Goal: Check status: Check status

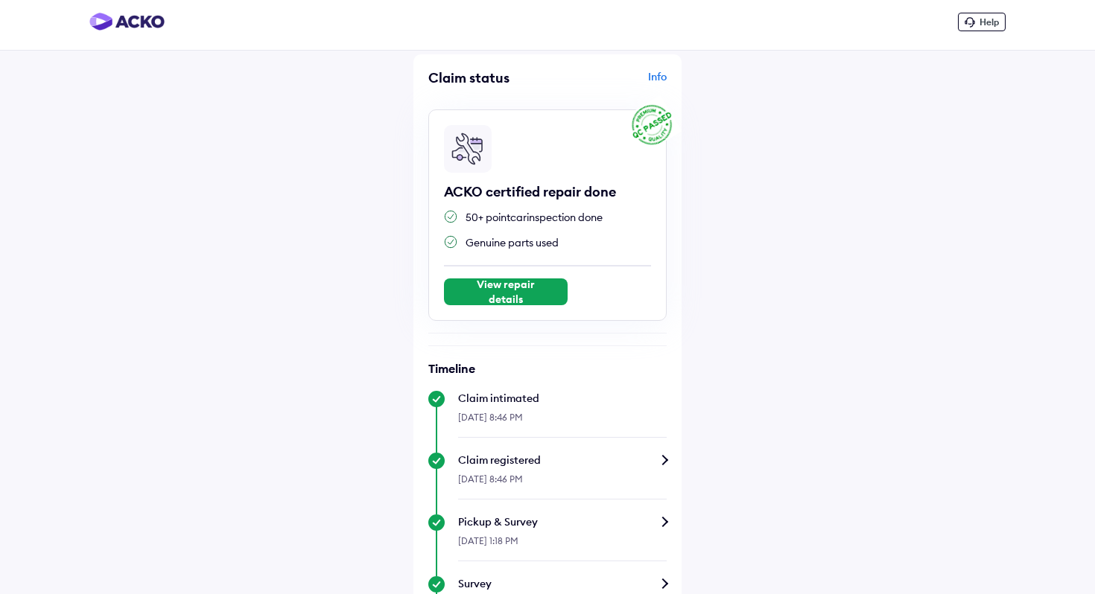
scroll to position [8, 0]
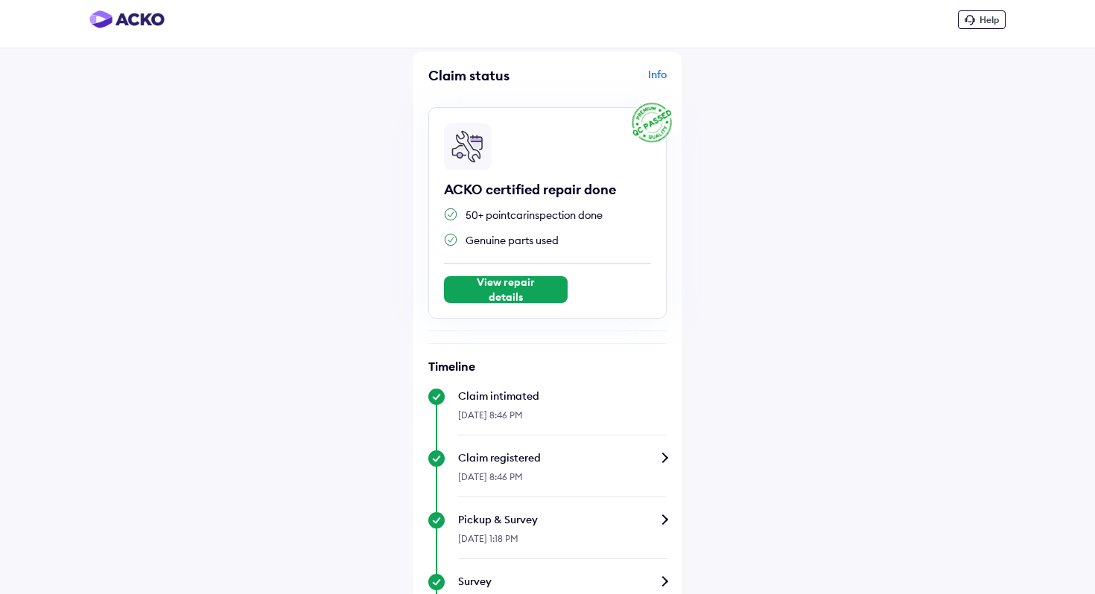
click at [509, 290] on div "View repair details" at bounding box center [506, 289] width 94 height 15
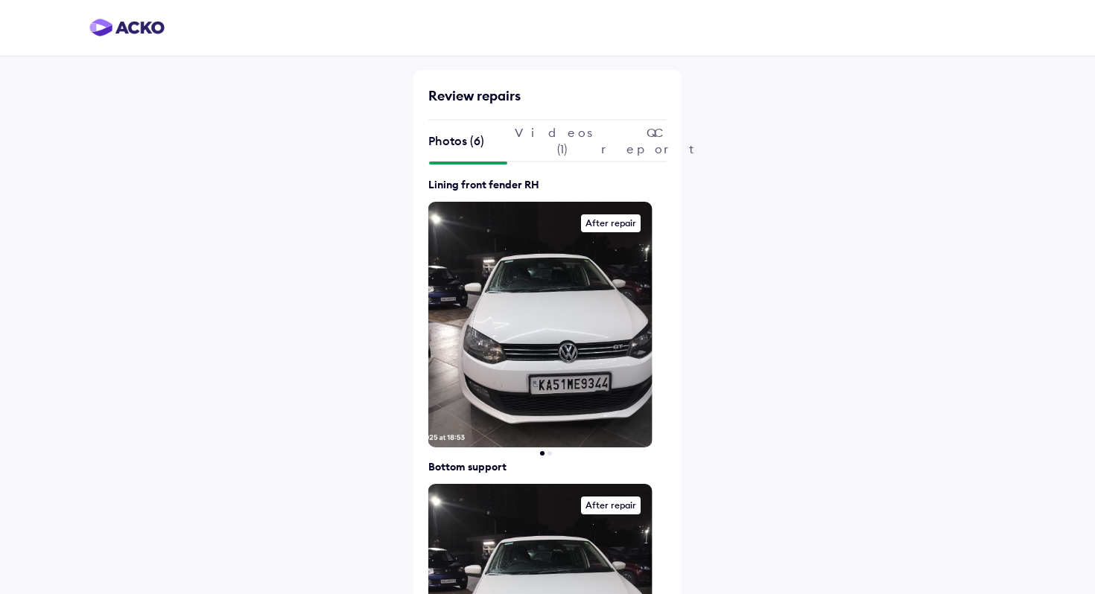
click at [622, 142] on div "QC report" at bounding box center [634, 141] width 66 height 16
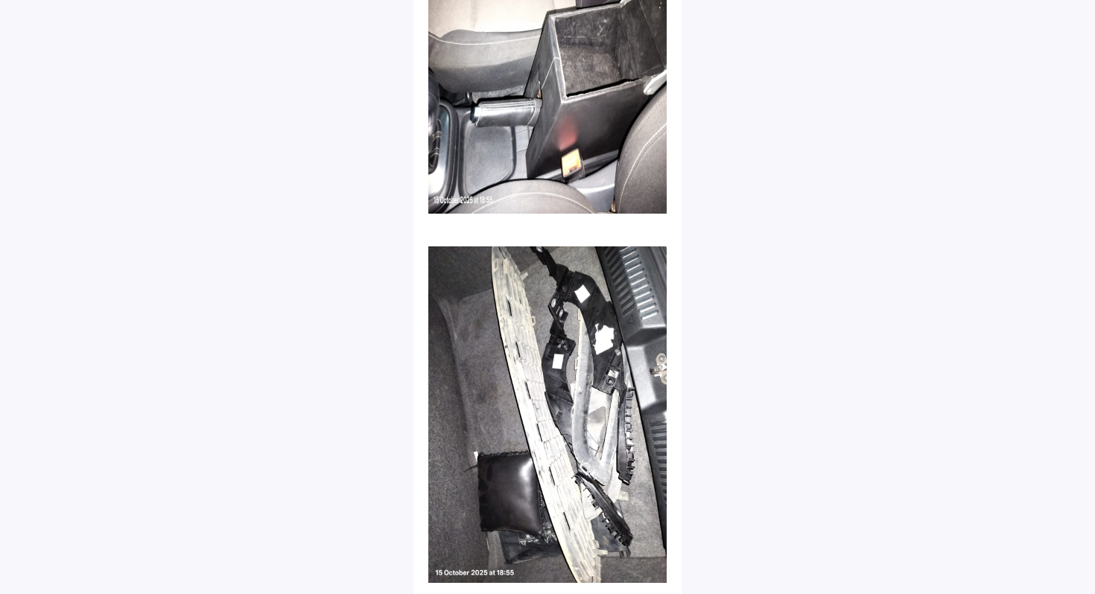
scroll to position [9190, 0]
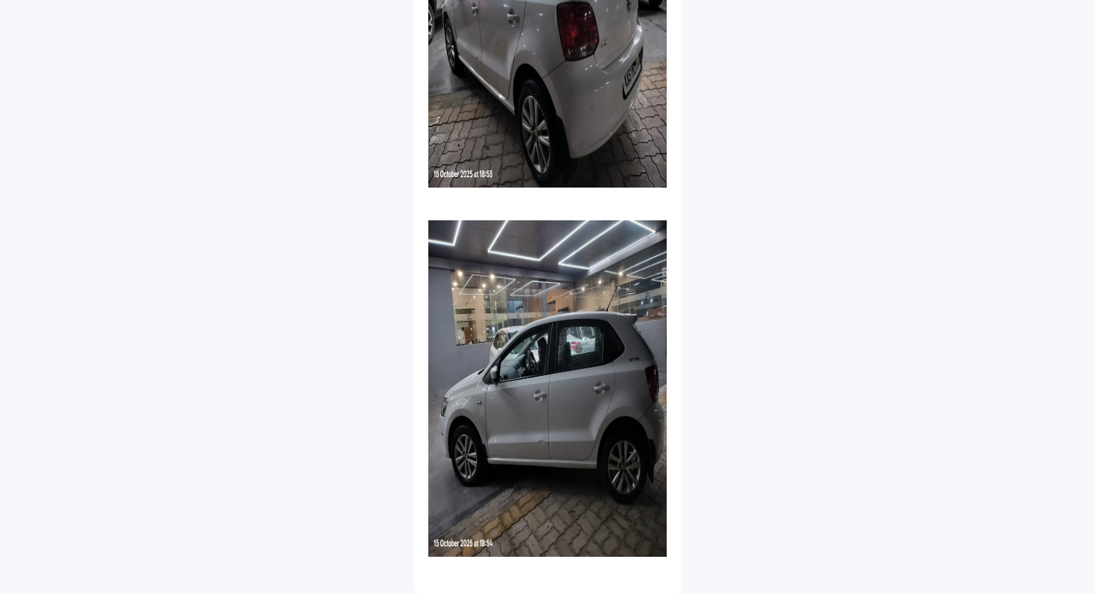
scroll to position [8, 0]
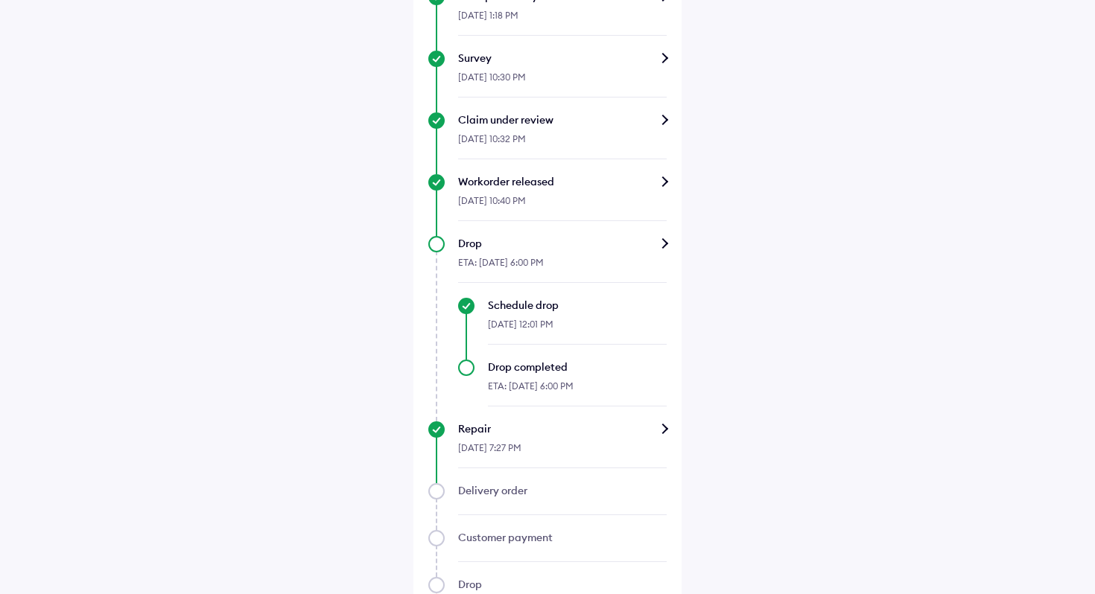
scroll to position [534, 0]
click at [660, 430] on div "Repair" at bounding box center [562, 426] width 208 height 15
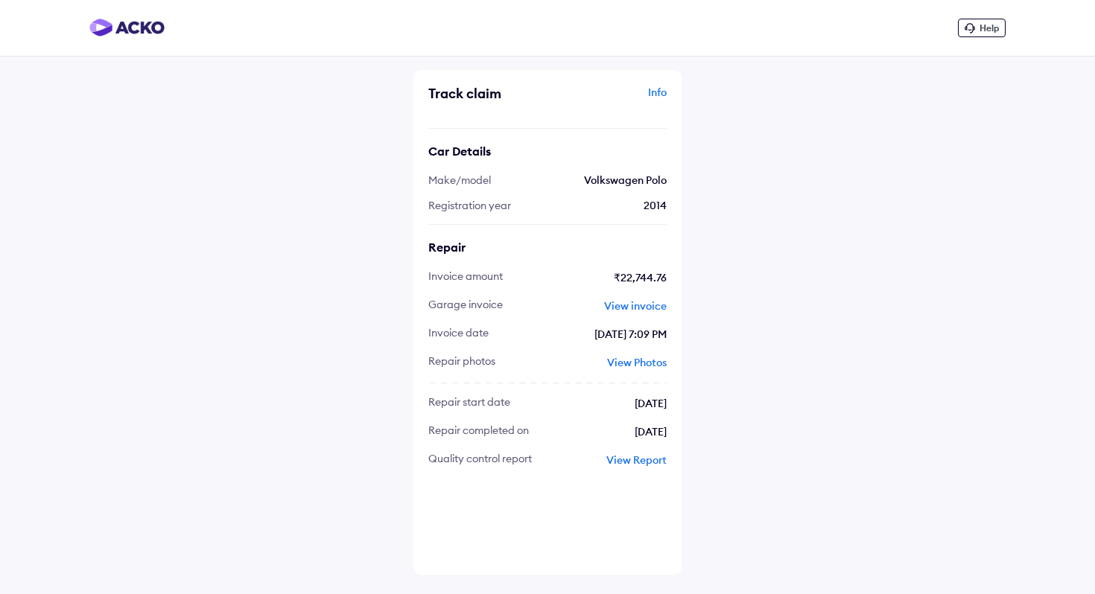
click at [636, 307] on span "View invoice" at bounding box center [635, 305] width 63 height 13
click at [625, 462] on span "View Report" at bounding box center [636, 459] width 60 height 13
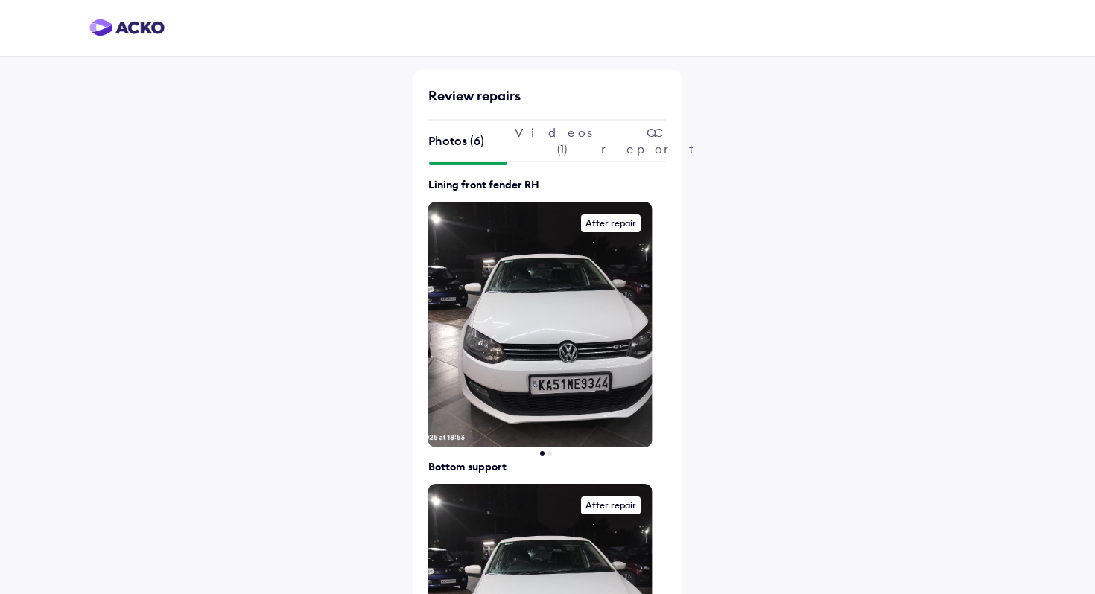
click at [770, 313] on img at bounding box center [770, 325] width 0 height 246
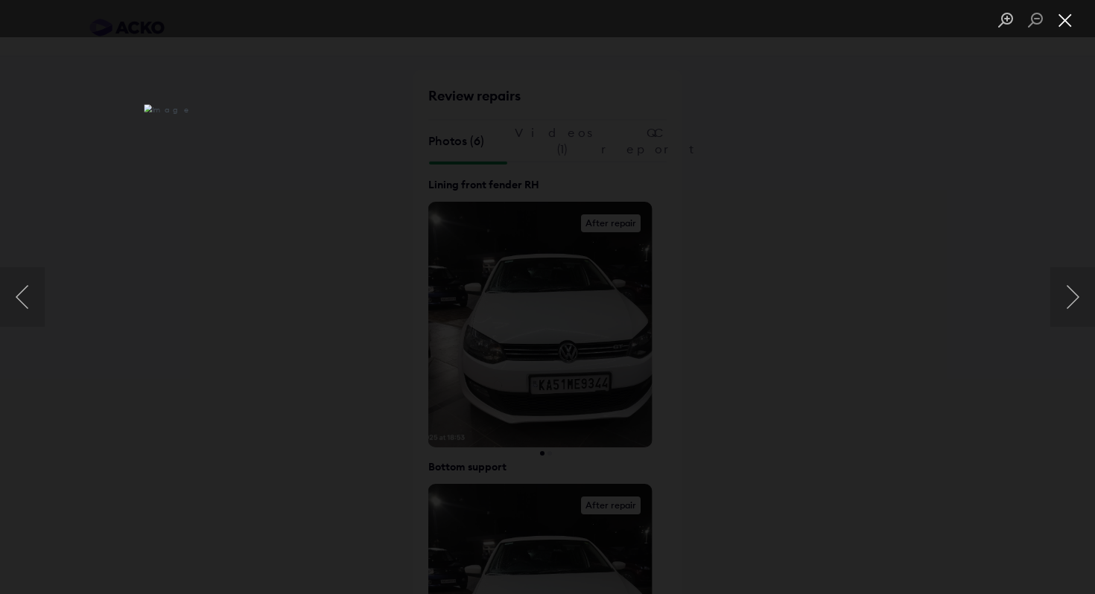
click at [1064, 22] on button "Close lightbox" at bounding box center [1065, 20] width 30 height 26
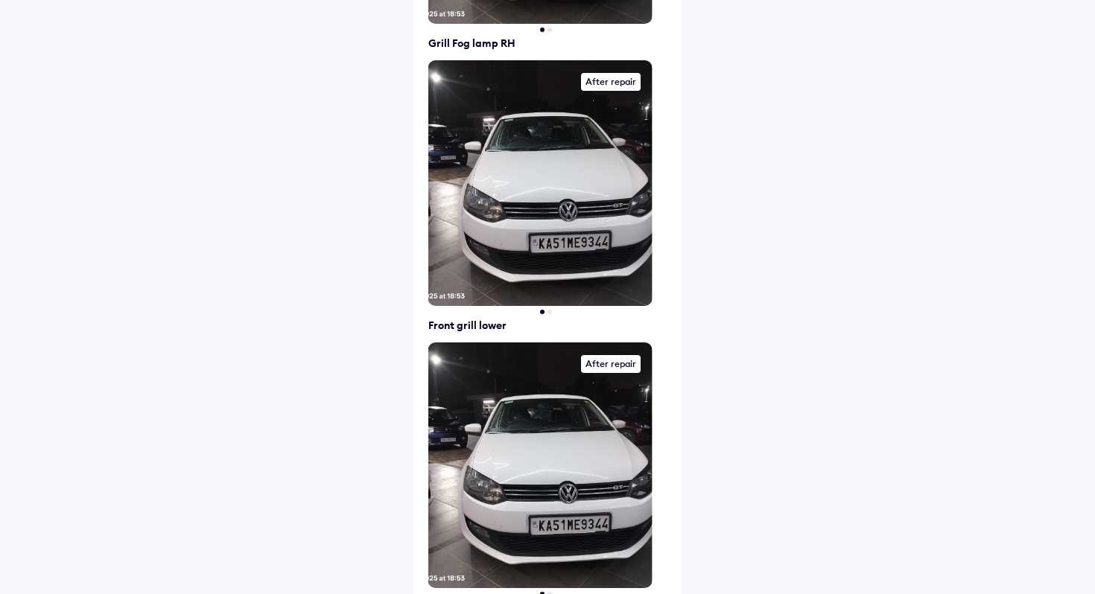
scroll to position [1288, 0]
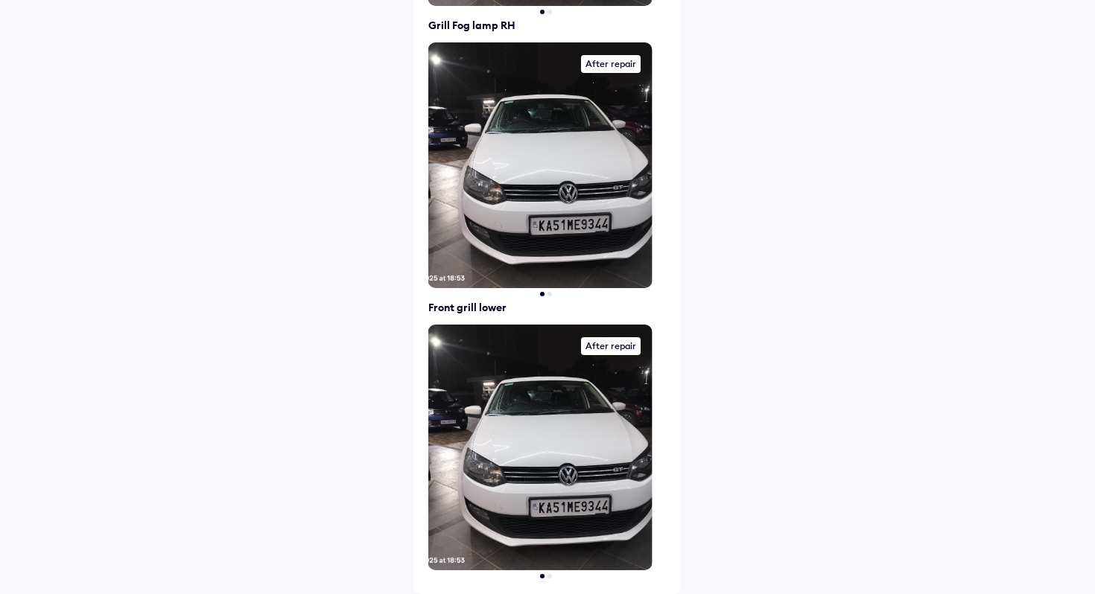
click at [537, 424] on img at bounding box center [540, 448] width 224 height 246
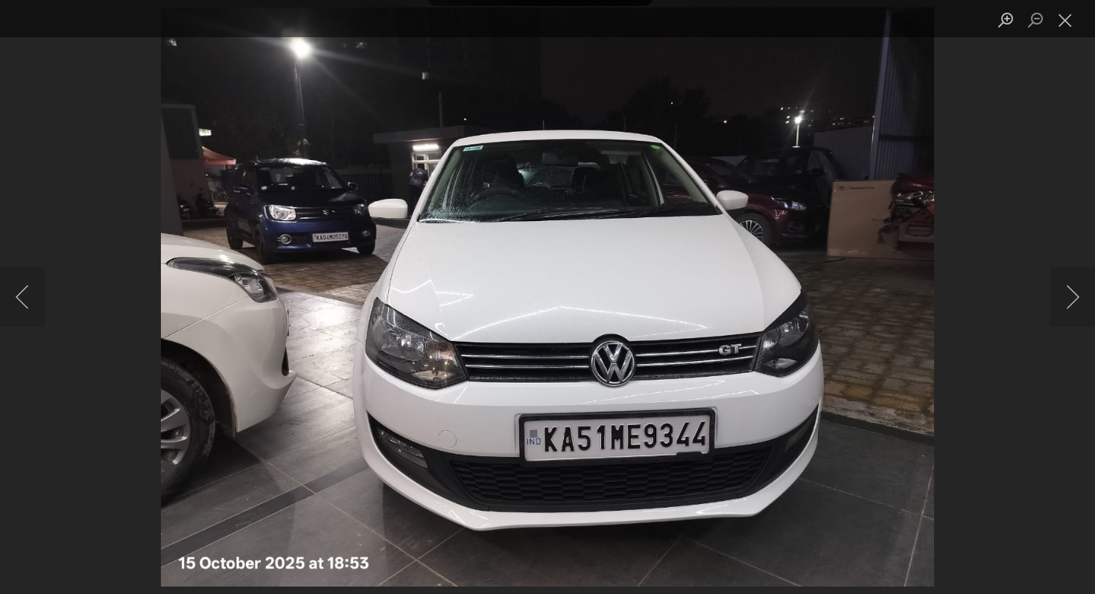
click at [550, 369] on img "Lightbox" at bounding box center [547, 296] width 772 height 579
click at [1081, 311] on button "Next image" at bounding box center [1072, 297] width 45 height 60
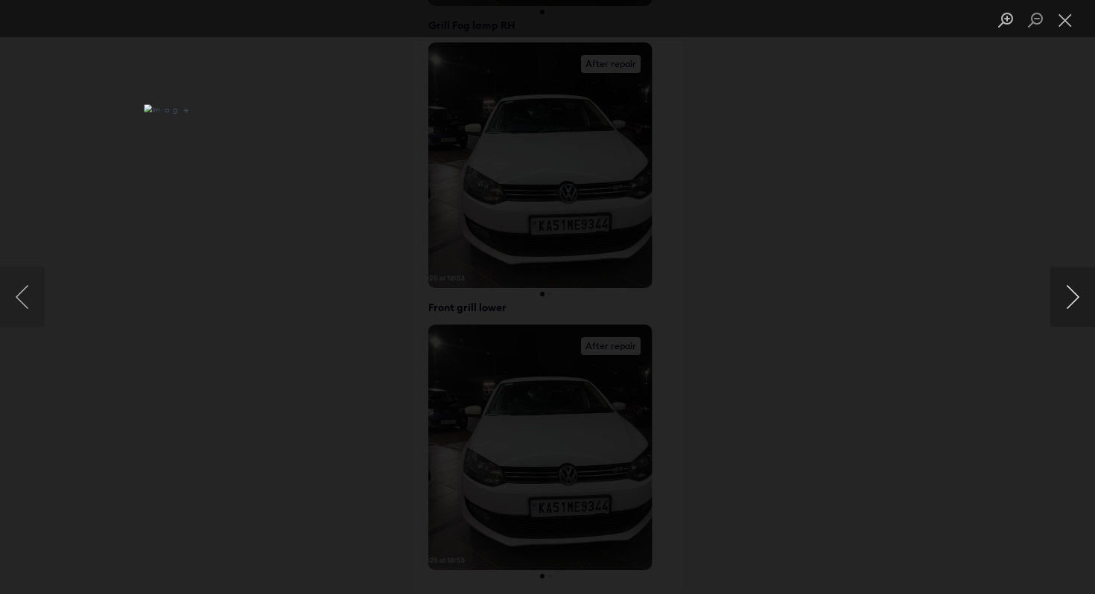
click at [1067, 287] on button "Next image" at bounding box center [1072, 297] width 45 height 60
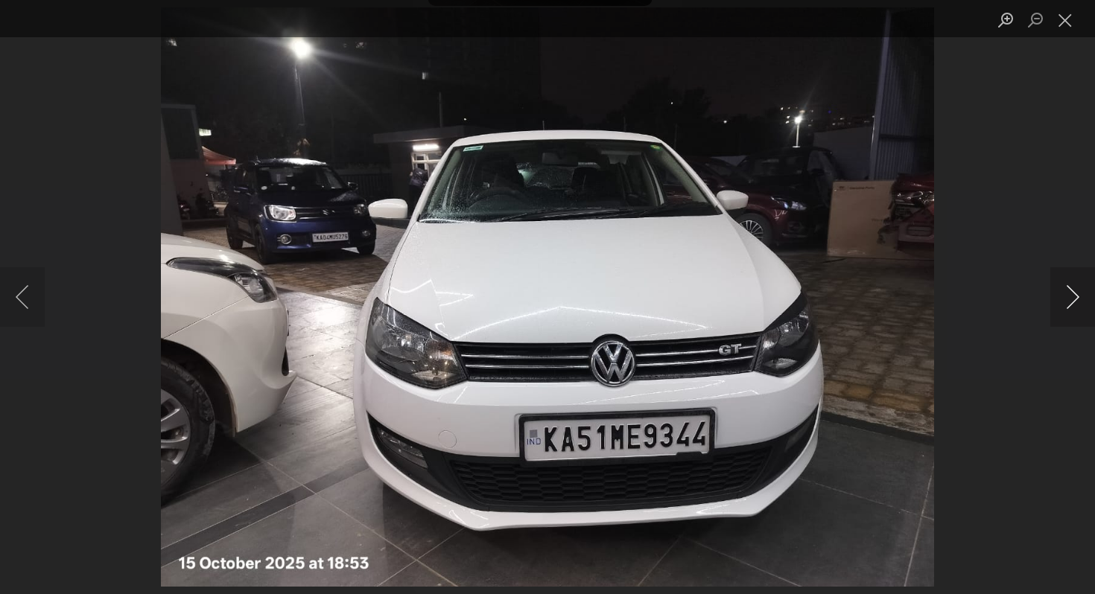
click at [1067, 287] on button "Next image" at bounding box center [1072, 297] width 45 height 60
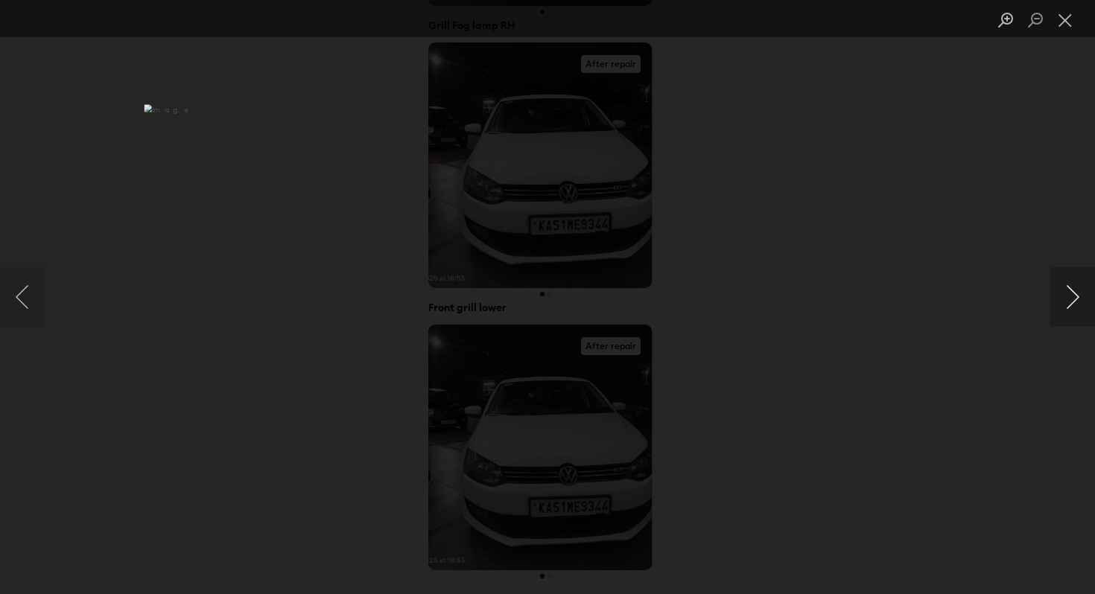
click at [1067, 287] on button "Next image" at bounding box center [1072, 297] width 45 height 60
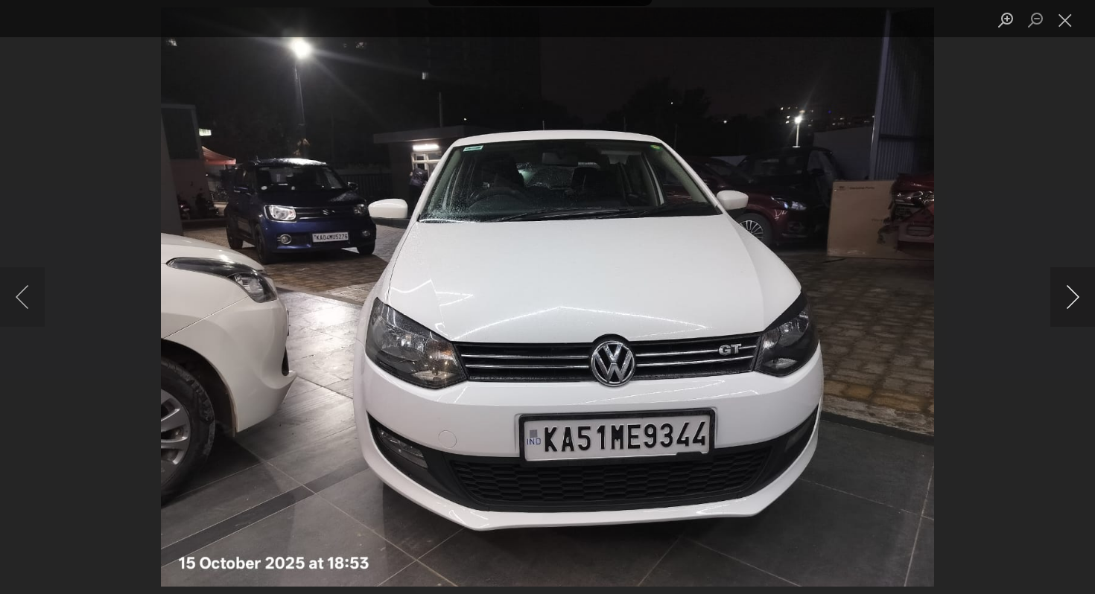
click at [1067, 287] on button "Next image" at bounding box center [1072, 297] width 45 height 60
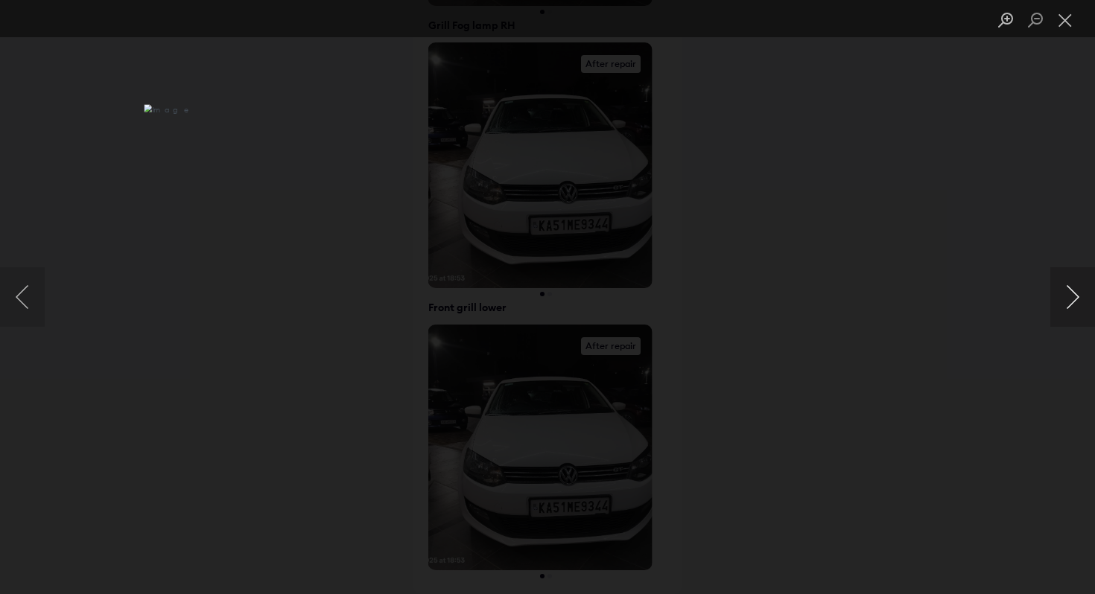
click at [1067, 287] on button "Next image" at bounding box center [1072, 297] width 45 height 60
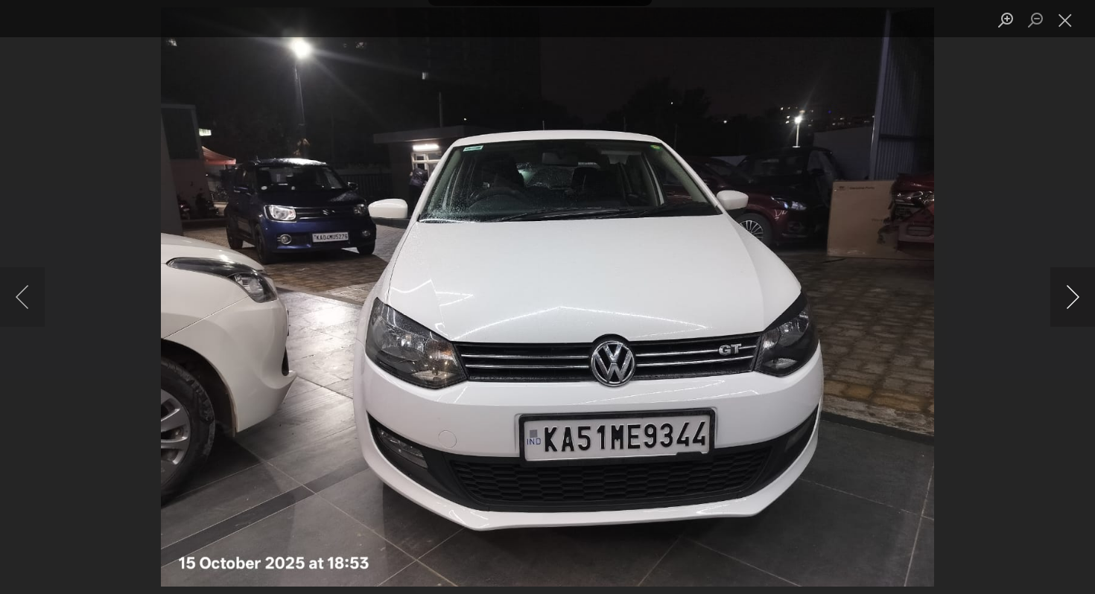
click at [1067, 287] on button "Next image" at bounding box center [1072, 297] width 45 height 60
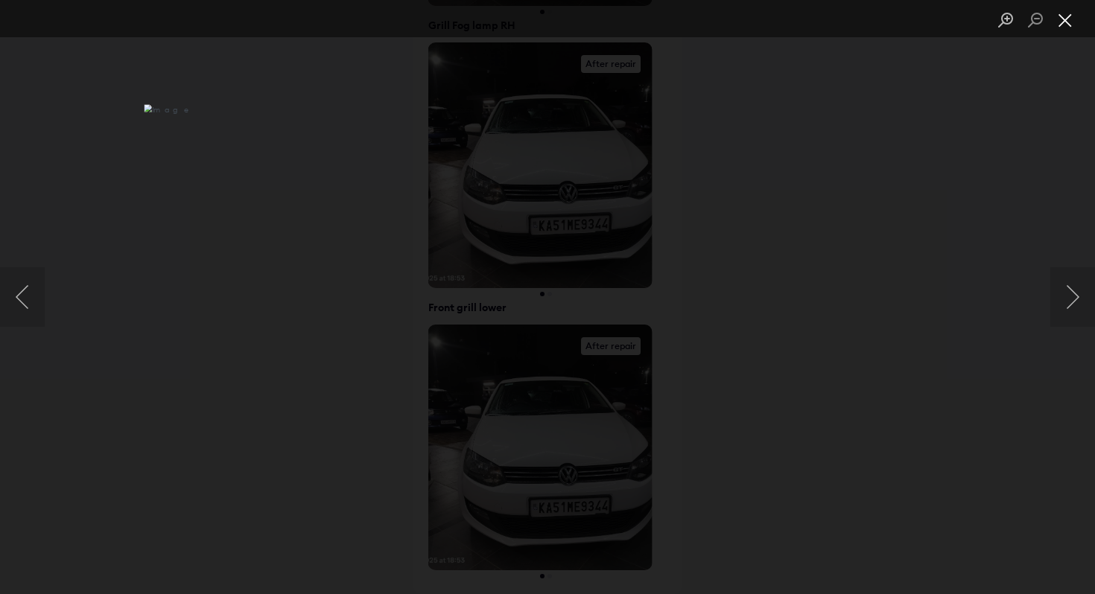
click at [1069, 19] on button "Close lightbox" at bounding box center [1065, 20] width 30 height 26
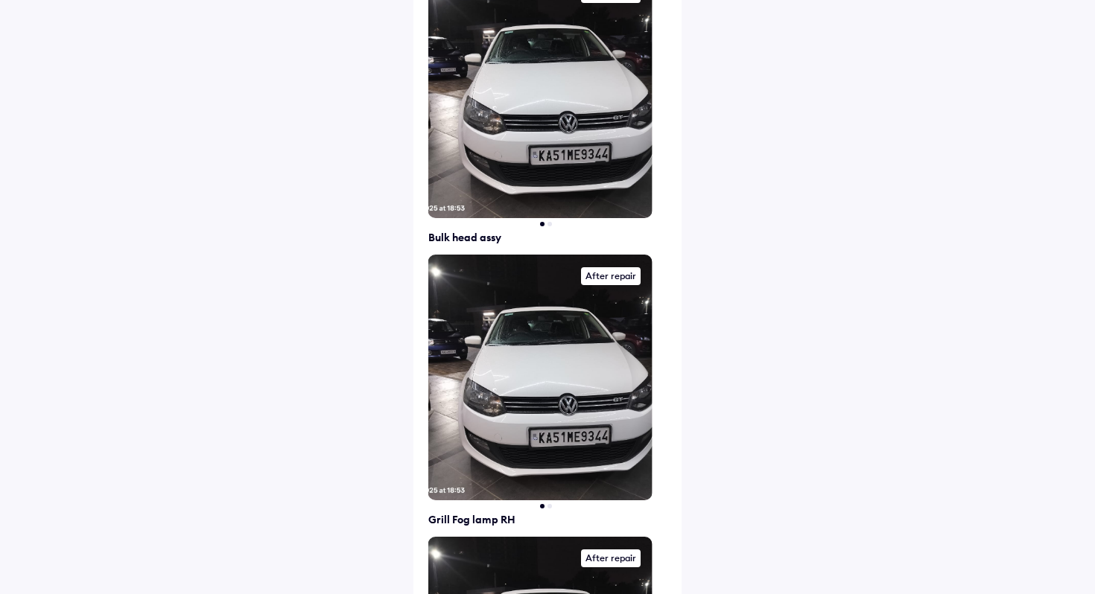
scroll to position [0, 0]
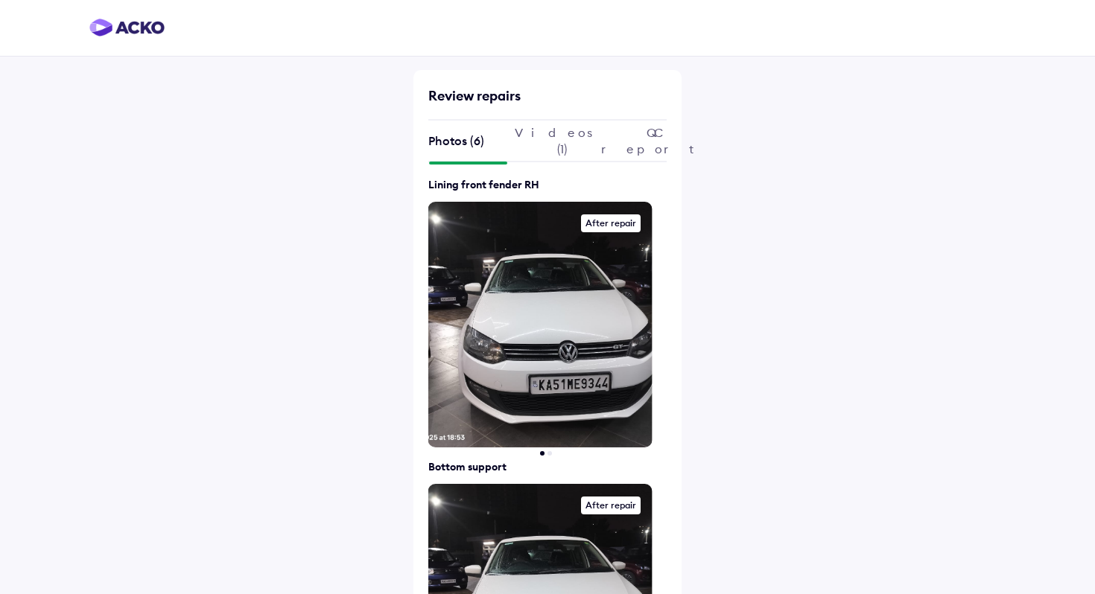
click at [541, 137] on div "Videos (1)" at bounding box center [548, 141] width 66 height 16
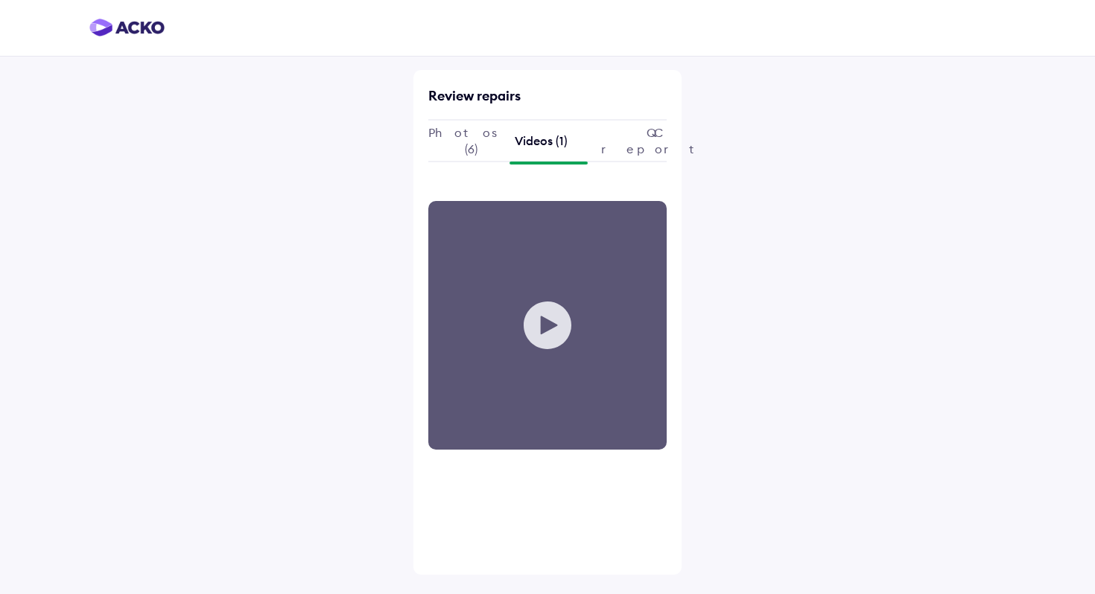
click at [544, 322] on div "Your browser does not support the video tag." at bounding box center [547, 325] width 238 height 249
click at [130, 23] on img at bounding box center [126, 28] width 75 height 18
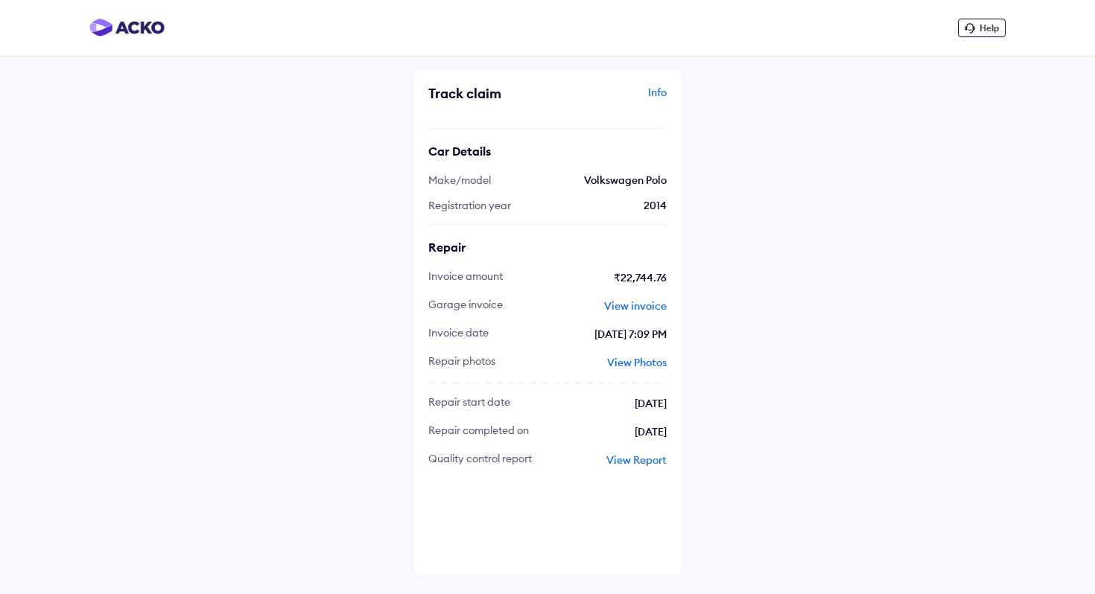
click at [652, 92] on div "Info" at bounding box center [608, 99] width 115 height 28
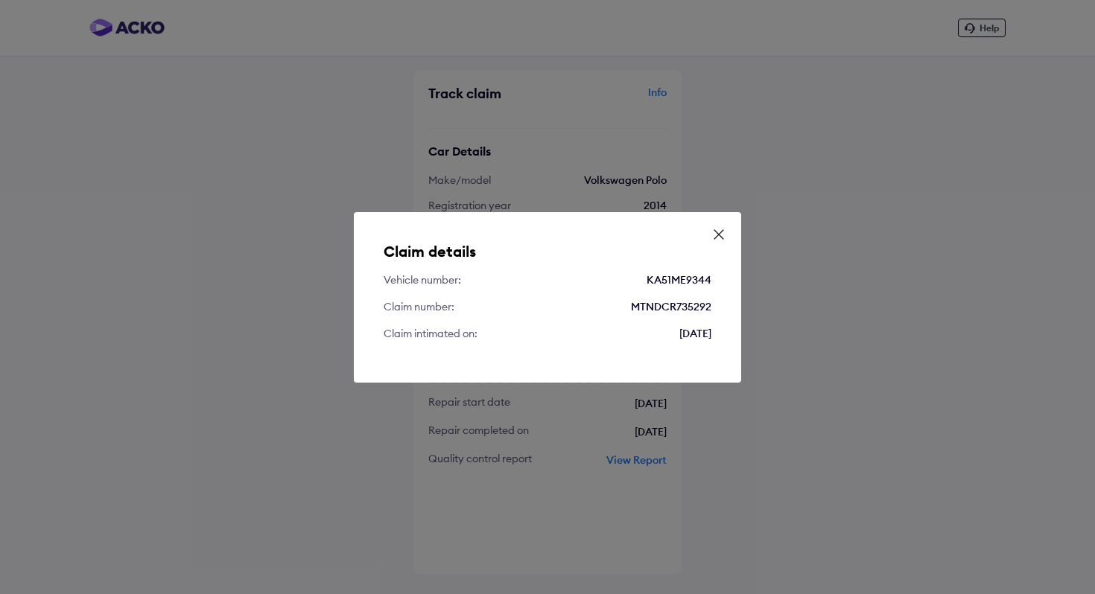
click at [652, 92] on div "Claim details Vehicle number: KA51ME9344 Claim number: MTNDCR735292 Claim intim…" at bounding box center [547, 297] width 1095 height 594
click at [719, 233] on icon at bounding box center [718, 234] width 9 height 9
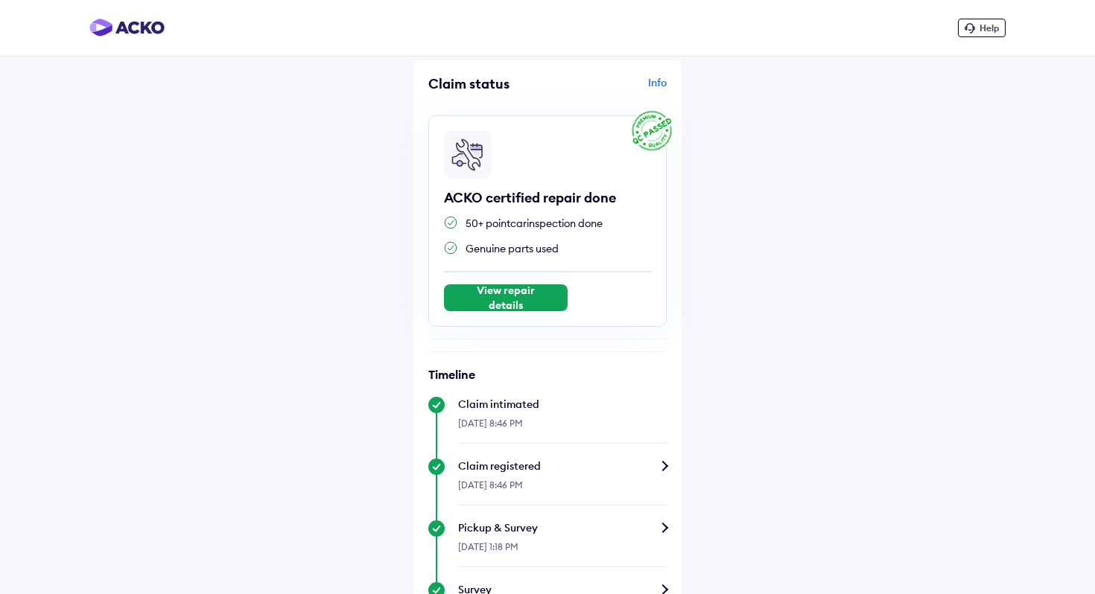
click at [977, 31] on div "Help" at bounding box center [982, 28] width 48 height 19
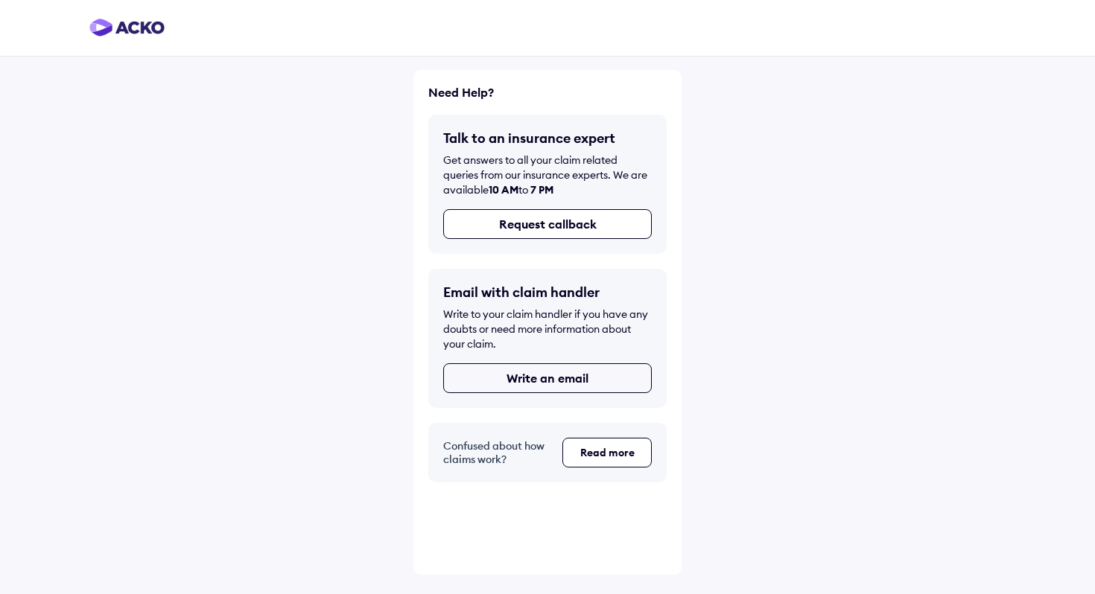
click at [544, 389] on button "Write an email" at bounding box center [547, 378] width 208 height 30
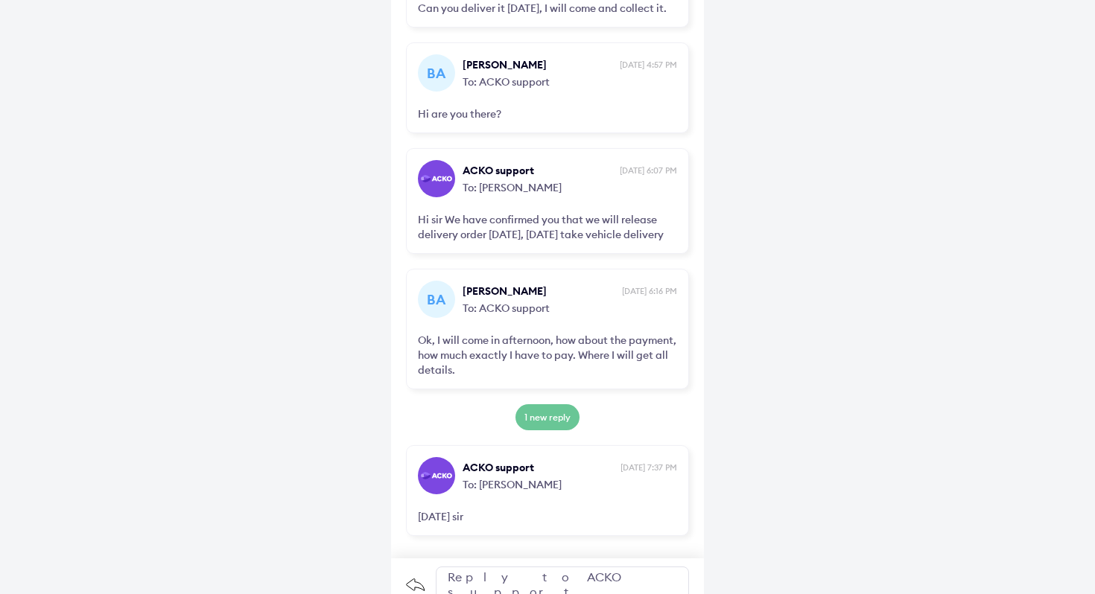
scroll to position [5842, 0]
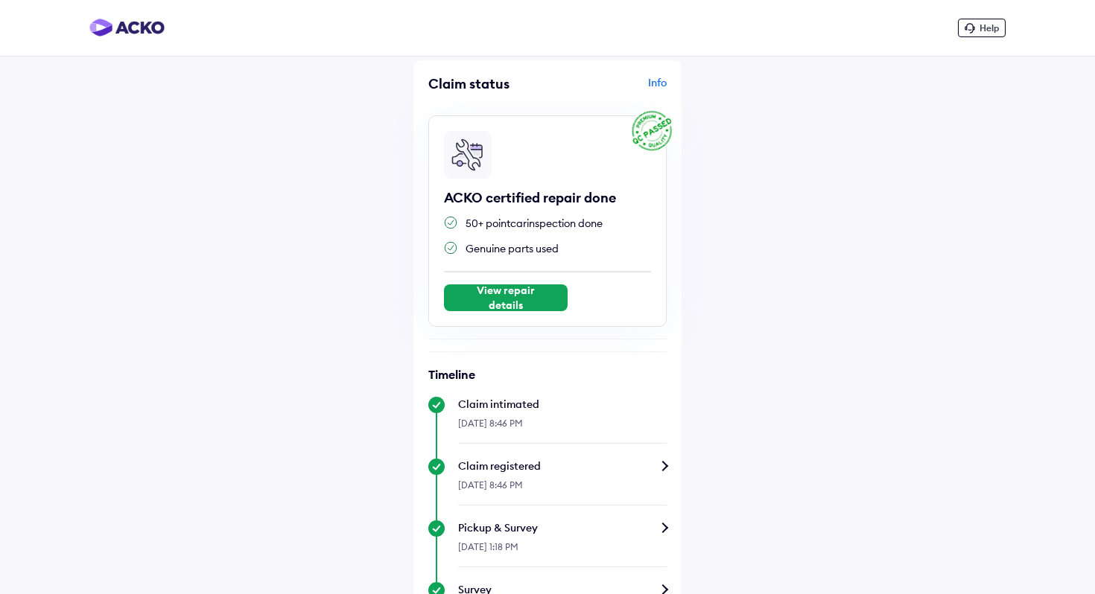
click at [524, 302] on div "View repair details" at bounding box center [506, 297] width 94 height 15
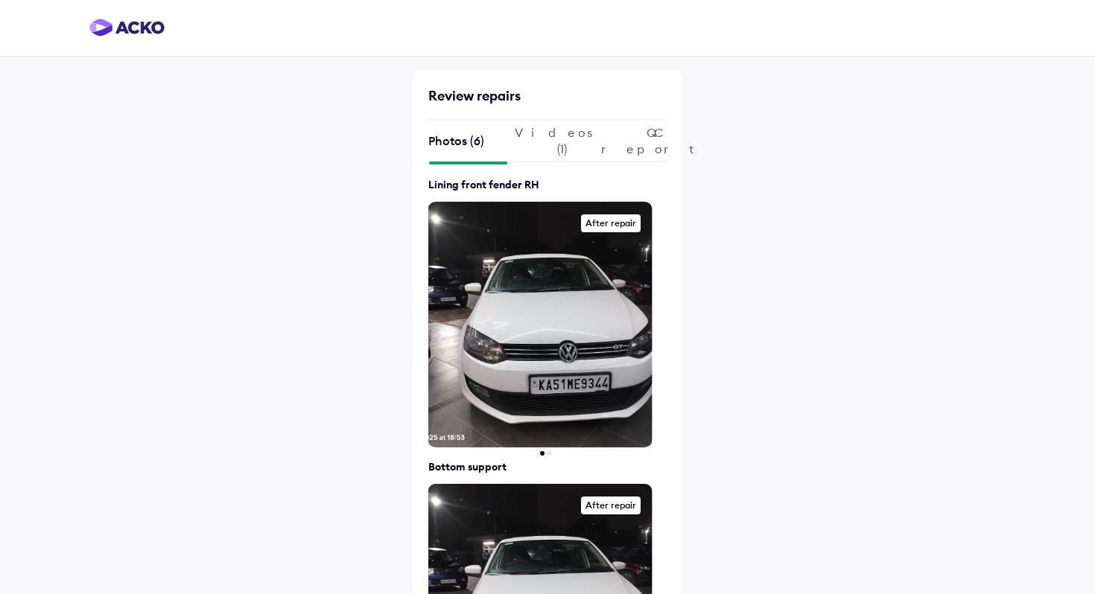
click at [632, 143] on div "QC report" at bounding box center [634, 141] width 66 height 16
